Goal: Book appointment/travel/reservation

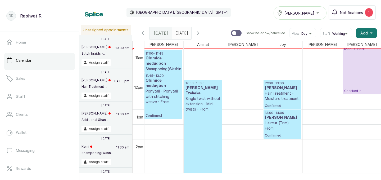
click at [162, 64] on h3 "Olamide medugbon" at bounding box center [162, 61] width 35 height 11
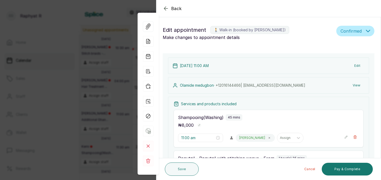
click at [165, 6] on icon "button" at bounding box center [166, 8] width 6 height 6
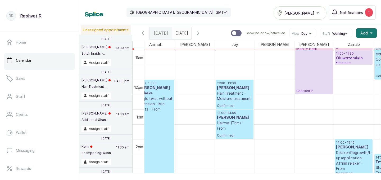
scroll to position [0, 121]
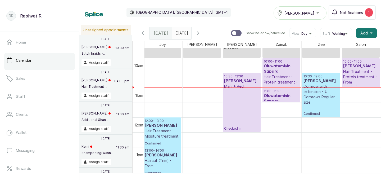
click at [328, 90] on p "Cornrow with extension - 4 Cornrows Regular size" at bounding box center [320, 94] width 35 height 21
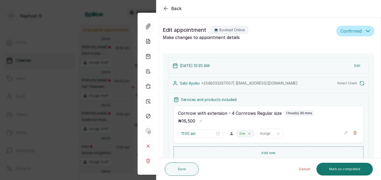
type input "10:30 am"
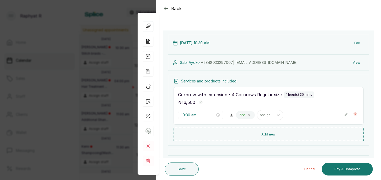
scroll to position [30, 0]
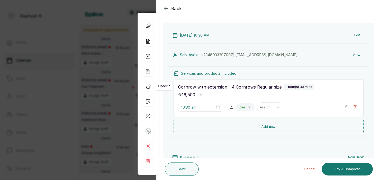
click at [149, 85] on icon "button" at bounding box center [148, 86] width 11 height 11
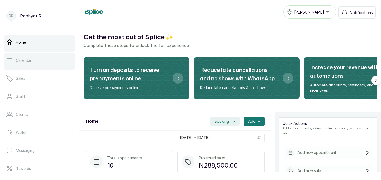
click at [37, 62] on link "Calendar" at bounding box center [39, 60] width 71 height 15
